Goal: Transaction & Acquisition: Download file/media

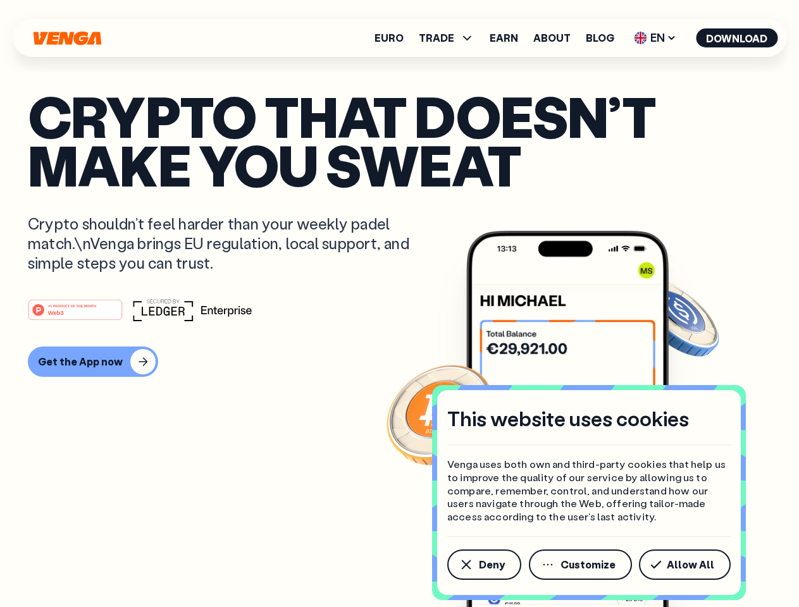
click at [399, 304] on div "#1 PRODUCT OF THE MONTH Web3" at bounding box center [399, 310] width 743 height 23
click at [483, 565] on span "Deny" at bounding box center [492, 565] width 26 height 10
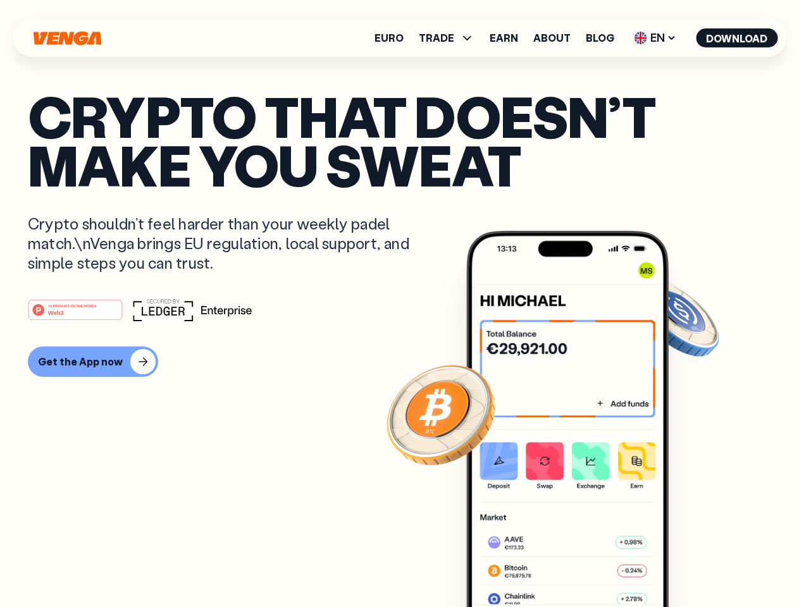
click at [582, 565] on img at bounding box center [567, 443] width 202 height 424
click at [687, 565] on article "Crypto that doesn’t make you sweat Crypto shouldn’t feel harder than your weekl…" at bounding box center [399, 329] width 743 height 475
click at [451, 38] on span "TRADE" at bounding box center [436, 38] width 35 height 10
click at [656, 38] on span "EN" at bounding box center [655, 38] width 51 height 20
click at [737, 38] on button "Download" at bounding box center [737, 37] width 82 height 19
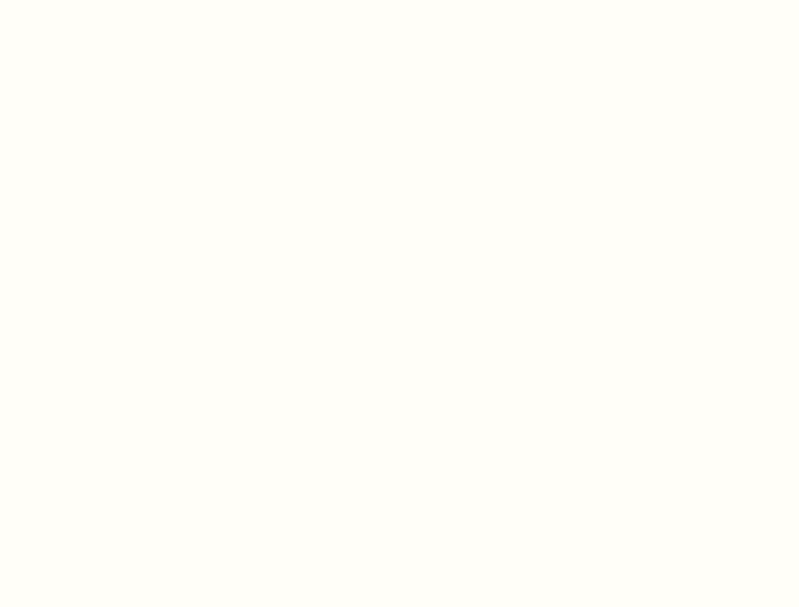
click at [91, 0] on html "This website uses cookies Venga uses both own and third-party cookies that help…" at bounding box center [399, 0] width 799 height 0
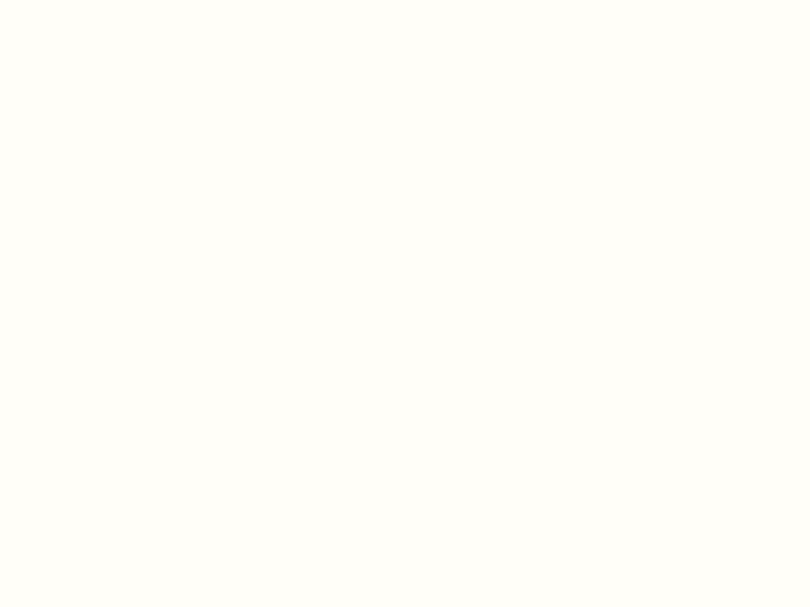
click at [77, 0] on html "This website uses cookies Venga uses both own and third-party cookies that help…" at bounding box center [405, 0] width 810 height 0
